Goal: Transaction & Acquisition: Purchase product/service

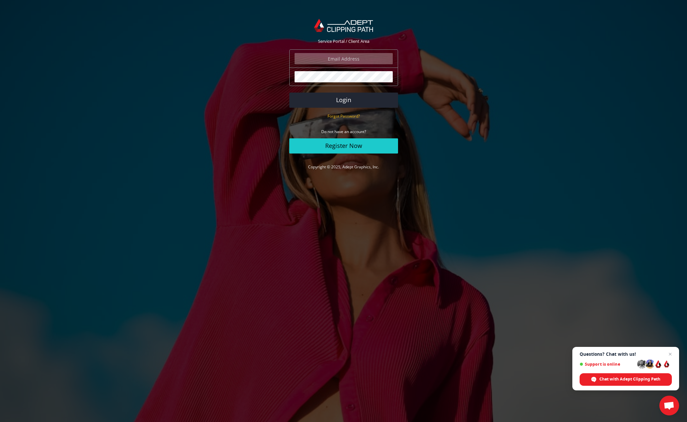
type input "[PERSON_NAME][EMAIL_ADDRESS][DOMAIN_NAME]"
click at [343, 100] on button "Login" at bounding box center [343, 100] width 109 height 15
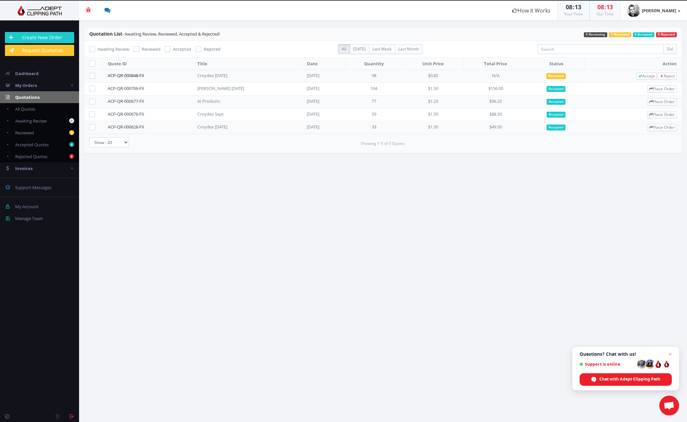
click at [135, 76] on link "ACP-QR-000848-FX" at bounding box center [126, 75] width 37 height 6
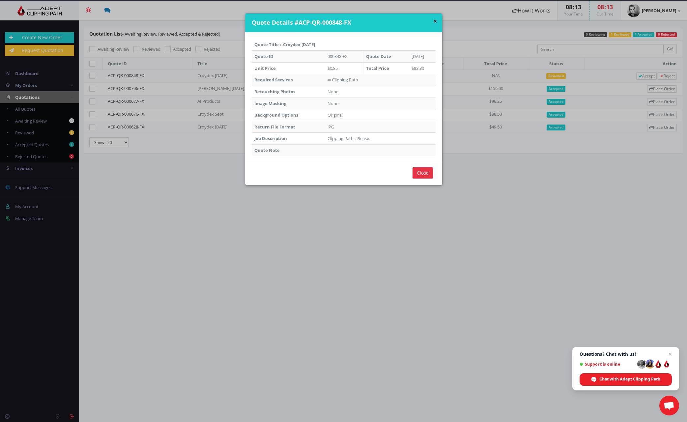
click at [428, 170] on input "Close" at bounding box center [423, 172] width 20 height 11
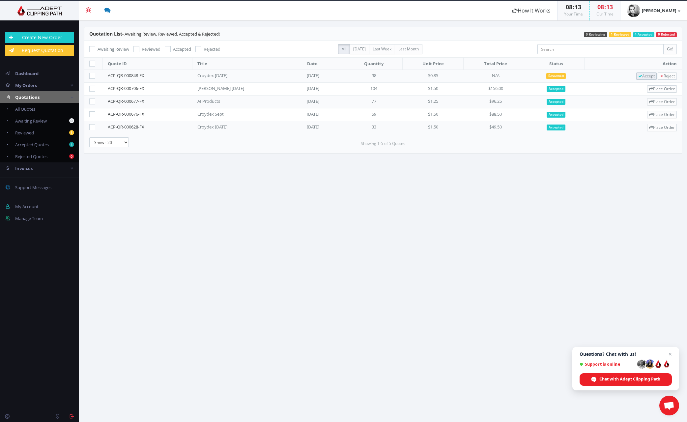
click at [639, 74] on span "Accept" at bounding box center [646, 76] width 16 height 6
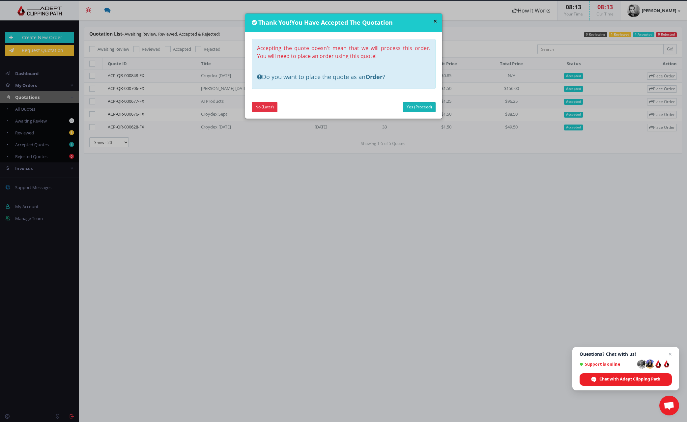
click at [421, 106] on link "Yes (Proceed)" at bounding box center [419, 107] width 33 height 10
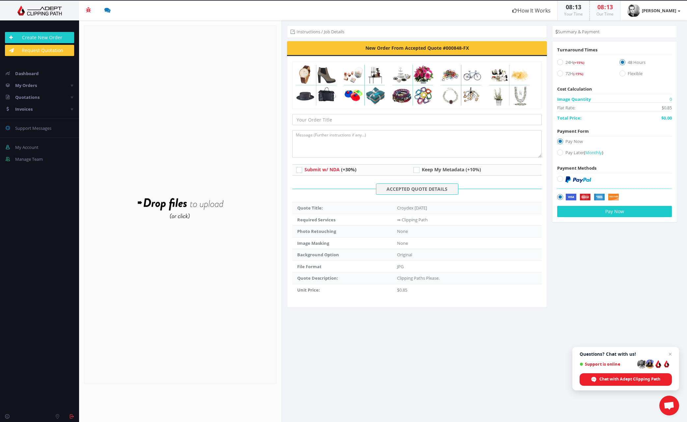
click at [575, 152] on label "Pay Later ( Monthly )" at bounding box center [614, 153] width 115 height 9
click at [563, 152] on input "Pay Later ( Monthly )" at bounding box center [561, 153] width 4 height 4
radio input "true"
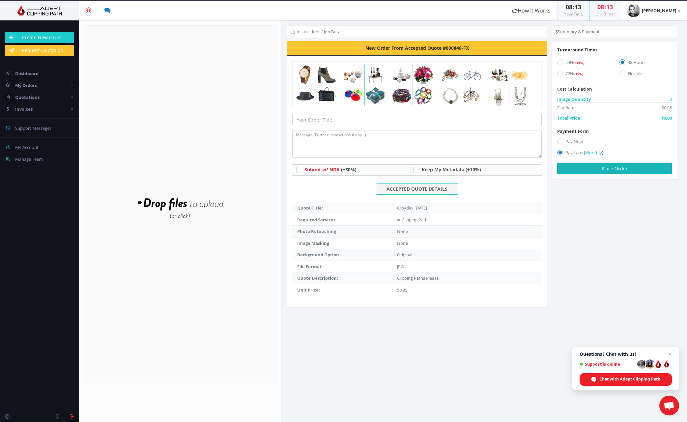
click at [603, 168] on button "Place Order" at bounding box center [614, 168] width 115 height 11
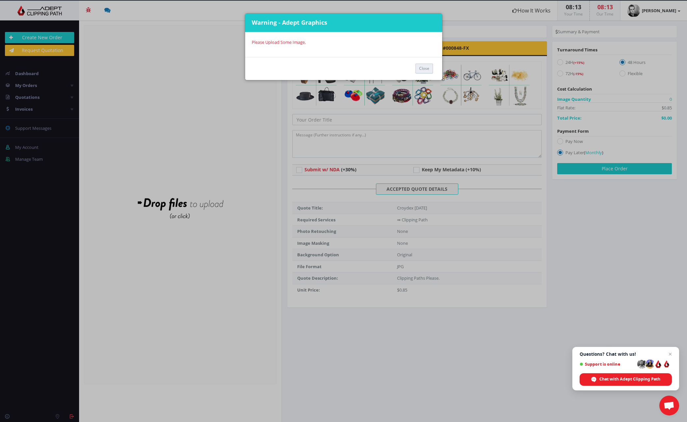
click at [428, 69] on button "Close" at bounding box center [424, 69] width 17 height 10
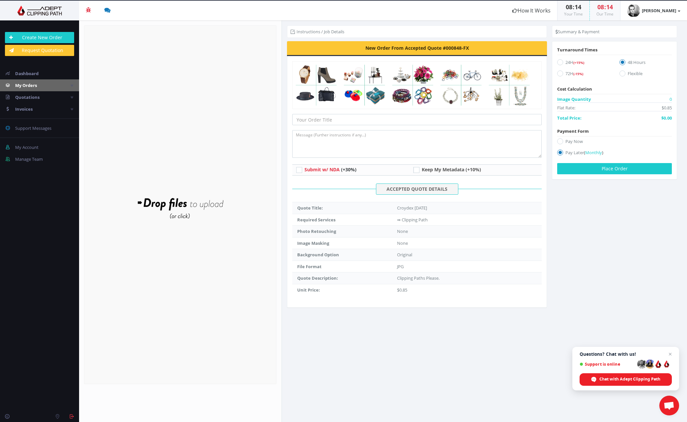
click at [30, 86] on span "My Orders" at bounding box center [26, 85] width 22 height 6
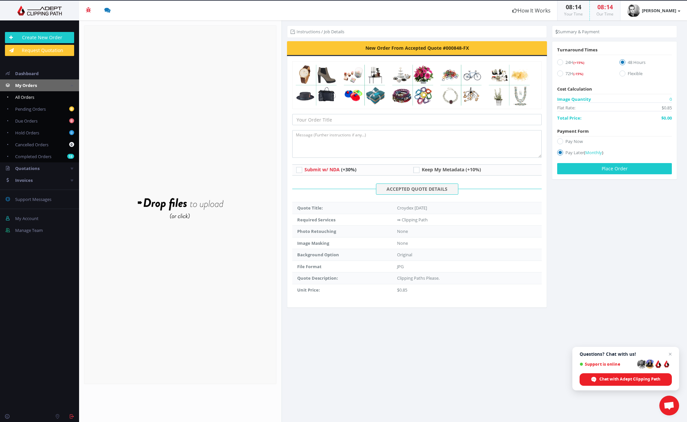
click at [26, 95] on span "All Orders" at bounding box center [24, 97] width 19 height 6
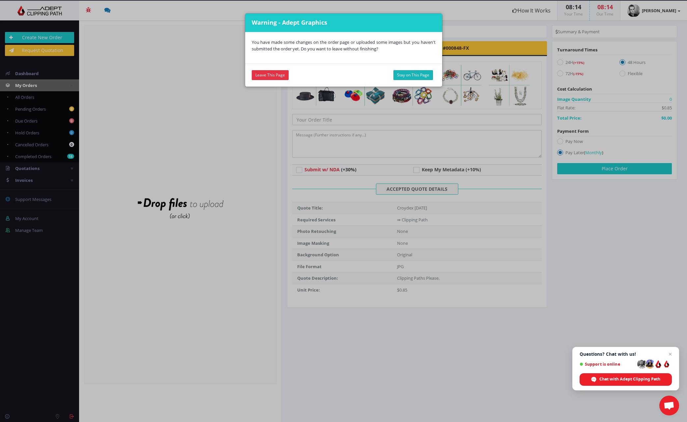
click at [411, 73] on button "Stay on This Page" at bounding box center [413, 75] width 40 height 10
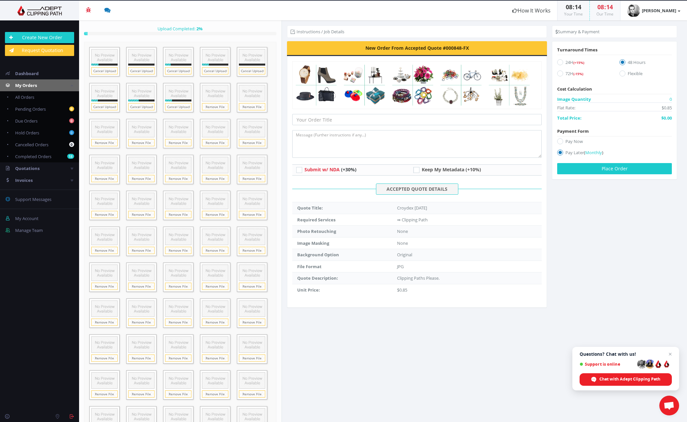
click at [416, 189] on span "ACCEPTED QUOTE DETAILS" at bounding box center [417, 189] width 82 height 11
click at [352, 118] on input "text" at bounding box center [416, 119] width 249 height 11
type input "Croydex [DATE]"
click at [340, 140] on textarea at bounding box center [416, 144] width 249 height 28
click at [350, 148] on textarea "Clipping Paths" at bounding box center [416, 144] width 249 height 28
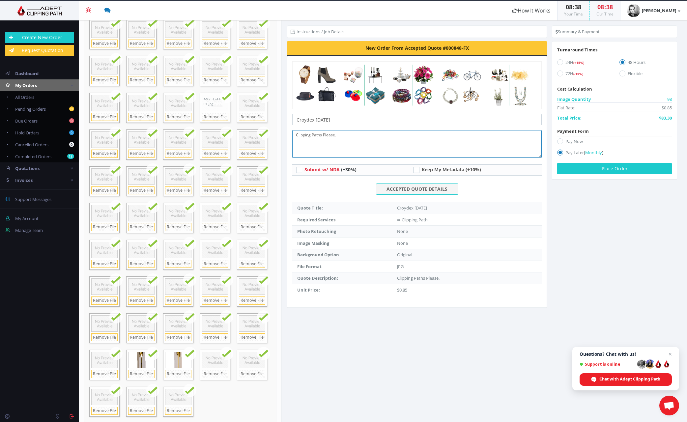
scroll to position [342, 0]
type textarea "Clipping Paths Please."
click at [610, 168] on button "Place Order" at bounding box center [614, 168] width 115 height 11
